Goal: Navigation & Orientation: Go to known website

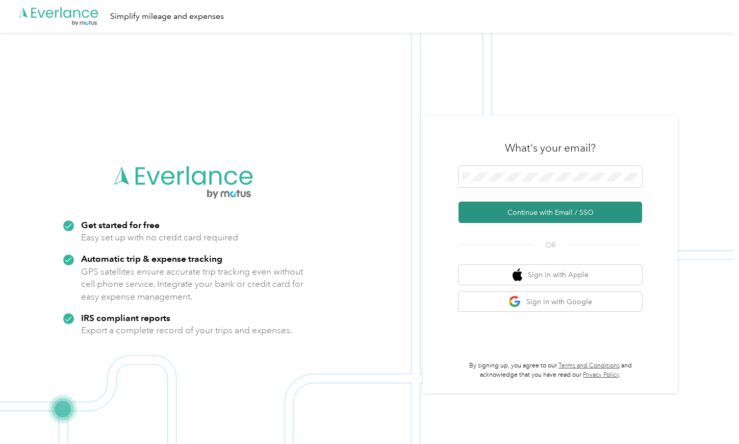
click at [551, 212] on button "Continue with Email / SSO" at bounding box center [551, 212] width 184 height 21
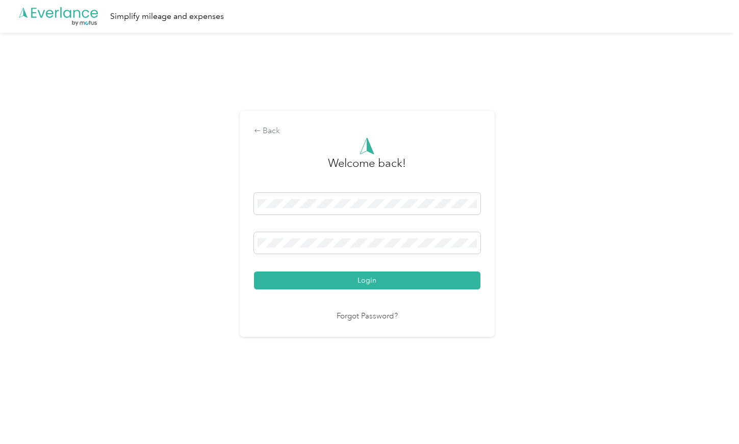
click at [375, 285] on button "Login" at bounding box center [367, 280] width 227 height 18
